Goal: Book appointment/travel/reservation

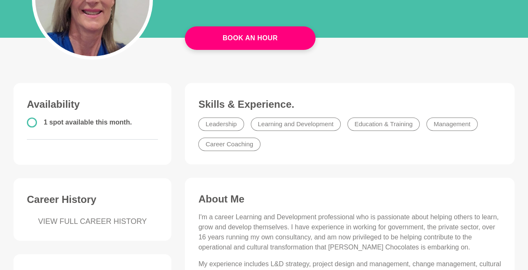
scroll to position [112, 0]
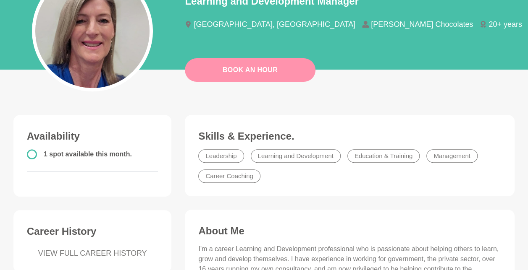
click at [256, 71] on link "Book An Hour" at bounding box center [250, 70] width 131 height 24
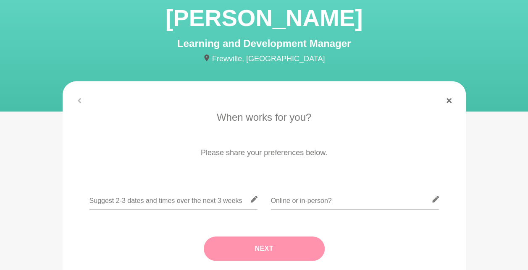
scroll to position [56, 0]
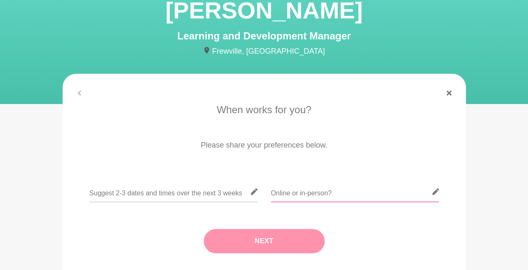
click at [296, 187] on input "text" at bounding box center [355, 192] width 168 height 21
click at [394, 198] on input "text" at bounding box center [355, 192] width 168 height 21
click at [435, 191] on icon at bounding box center [435, 192] width 7 height 7
click at [324, 194] on input "text" at bounding box center [355, 192] width 168 height 21
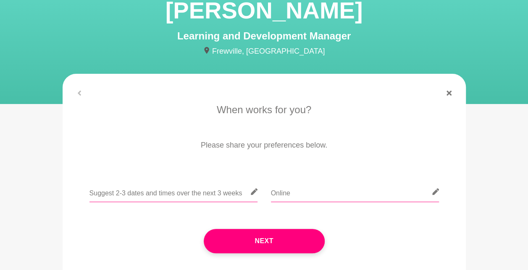
type input "Online"
click at [209, 191] on input "text" at bounding box center [173, 192] width 168 height 21
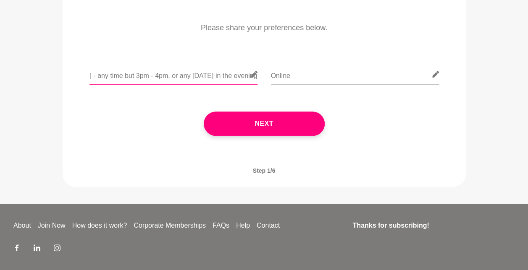
scroll to position [145, 0]
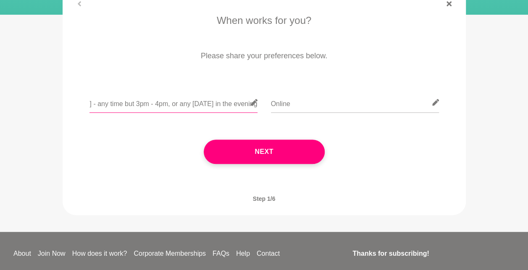
click at [243, 104] on input "[DATE] - any time but 3pm - 4pm, or any [DATE] in the evening" at bounding box center [173, 102] width 168 height 21
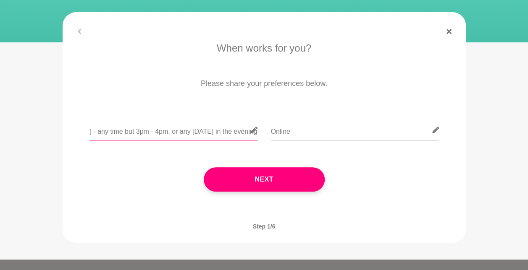
click at [244, 132] on input "[DATE] - any time but 3pm - 4pm, or any [DATE] in the evening" at bounding box center [173, 130] width 168 height 21
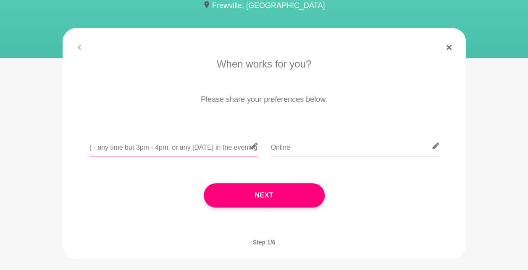
scroll to position [89, 0]
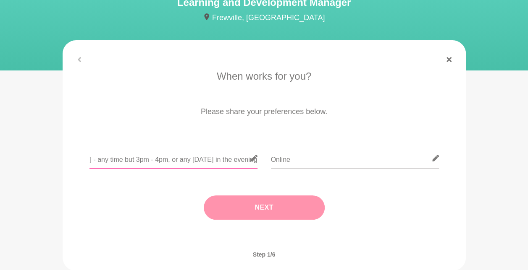
type input "[DATE] - any time but 3pm - 4pm, or any [DATE] in the evening"
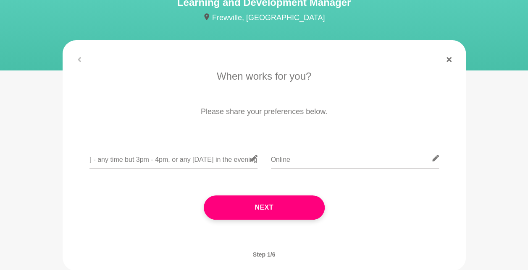
click at [259, 205] on button "Next" at bounding box center [264, 208] width 121 height 24
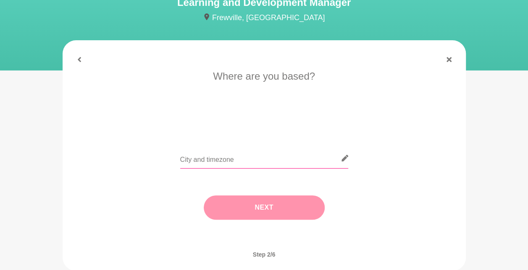
click at [217, 157] on input "text" at bounding box center [264, 158] width 168 height 21
type input "[GEOGRAPHIC_DATA]"
click at [264, 205] on button "Next" at bounding box center [264, 208] width 121 height 24
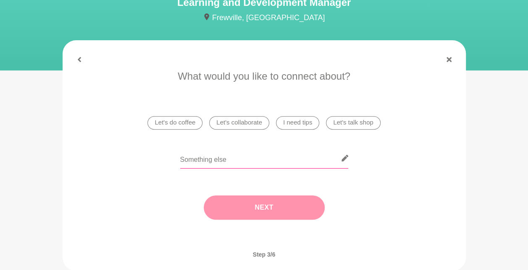
click at [221, 161] on input "text" at bounding box center [264, 158] width 168 height 21
click at [250, 157] on input "text" at bounding box center [264, 158] width 168 height 21
click at [339, 120] on li "Let's talk shop" at bounding box center [353, 122] width 54 height 13
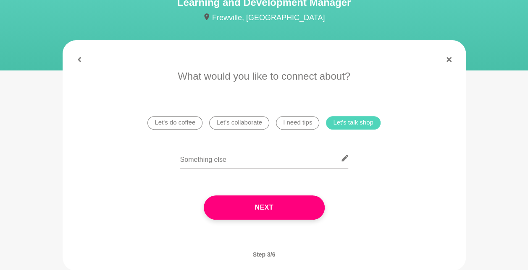
click at [281, 118] on li "I need tips" at bounding box center [297, 122] width 43 height 13
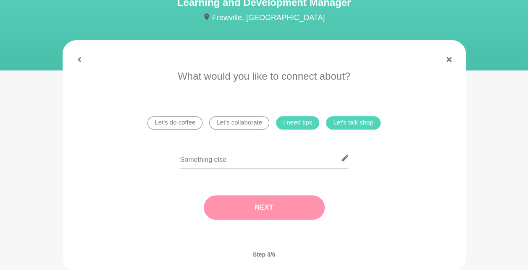
click at [270, 202] on button "Next" at bounding box center [264, 208] width 121 height 24
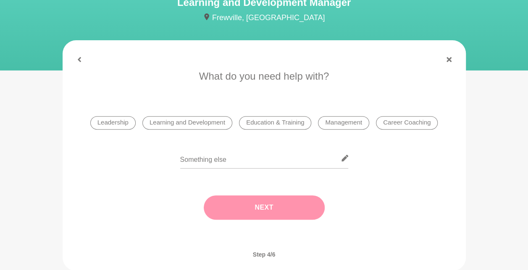
click at [118, 122] on li "Leadership" at bounding box center [112, 122] width 45 height 13
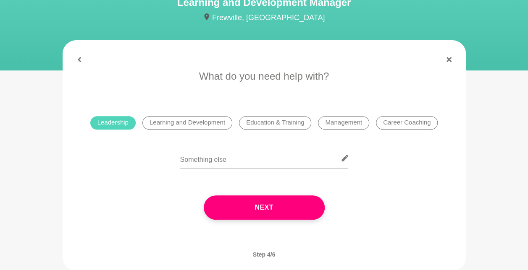
click at [160, 120] on li "Learning and Development" at bounding box center [187, 122] width 90 height 13
click at [391, 123] on li "Career Coaching" at bounding box center [407, 122] width 62 height 13
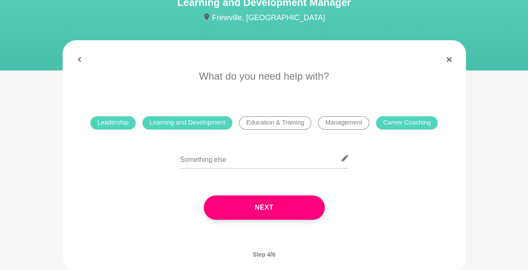
click at [273, 200] on button "Next" at bounding box center [264, 208] width 121 height 24
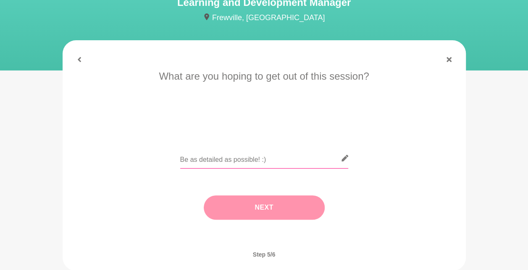
drag, startPoint x: 216, startPoint y: 156, endPoint x: 225, endPoint y: 156, distance: 8.8
click at [217, 156] on input "text" at bounding box center [264, 158] width 168 height 21
